Goal: Task Accomplishment & Management: Manage account settings

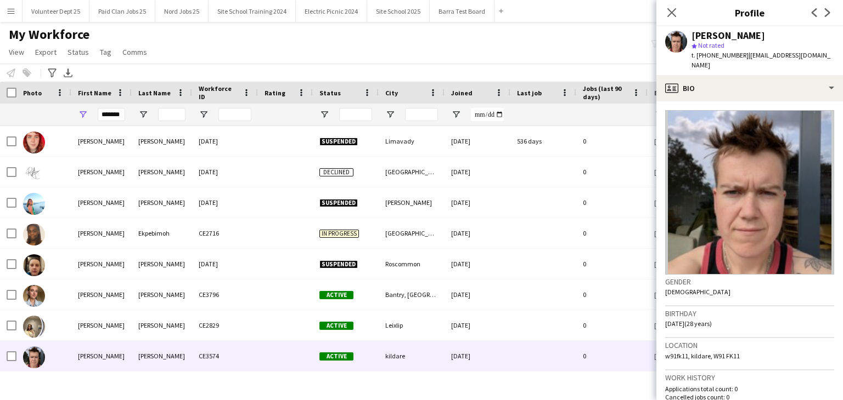
scroll to position [151, 0]
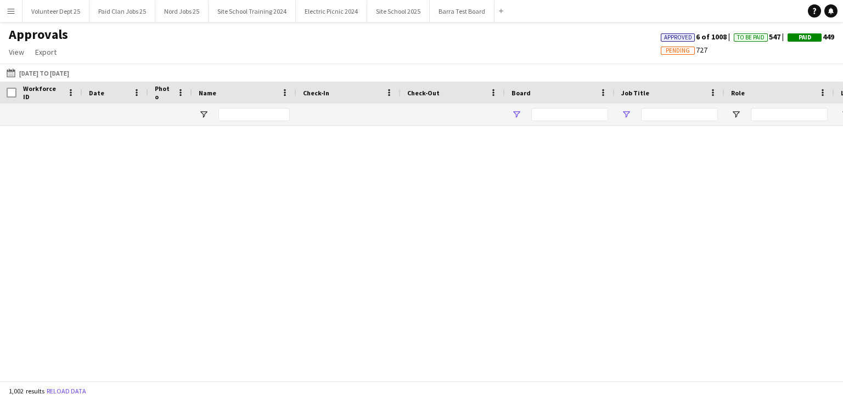
type input "**********"
